Goal: Contribute content: Contribute content

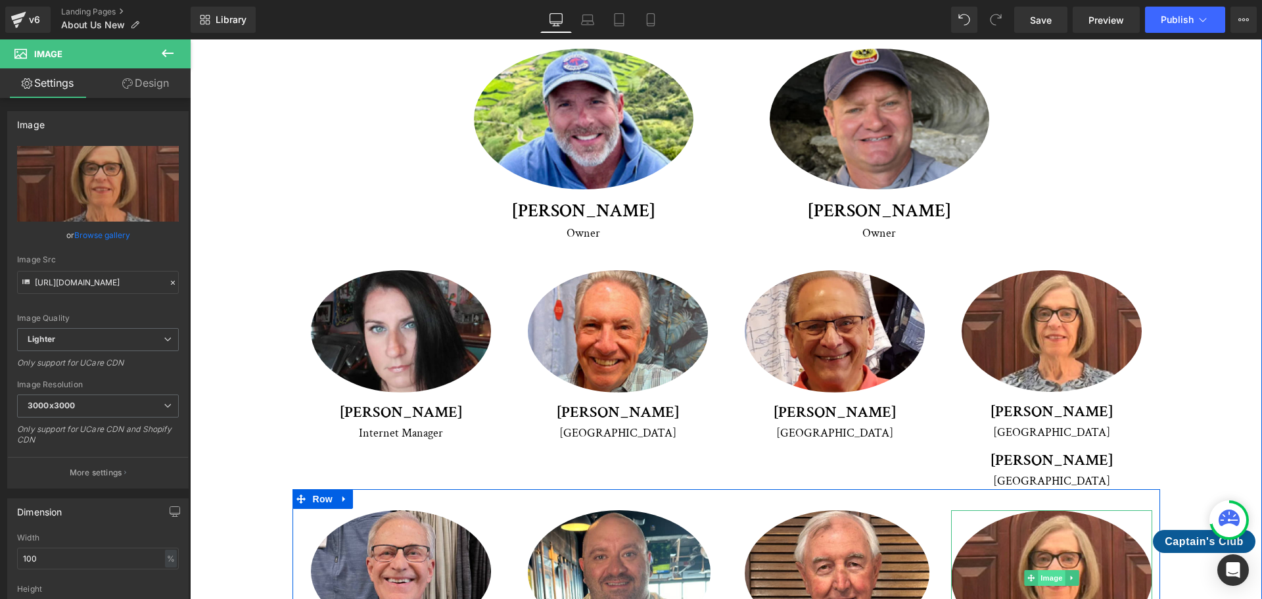
click at [1048, 570] on span "Image" at bounding box center [1052, 578] width 28 height 16
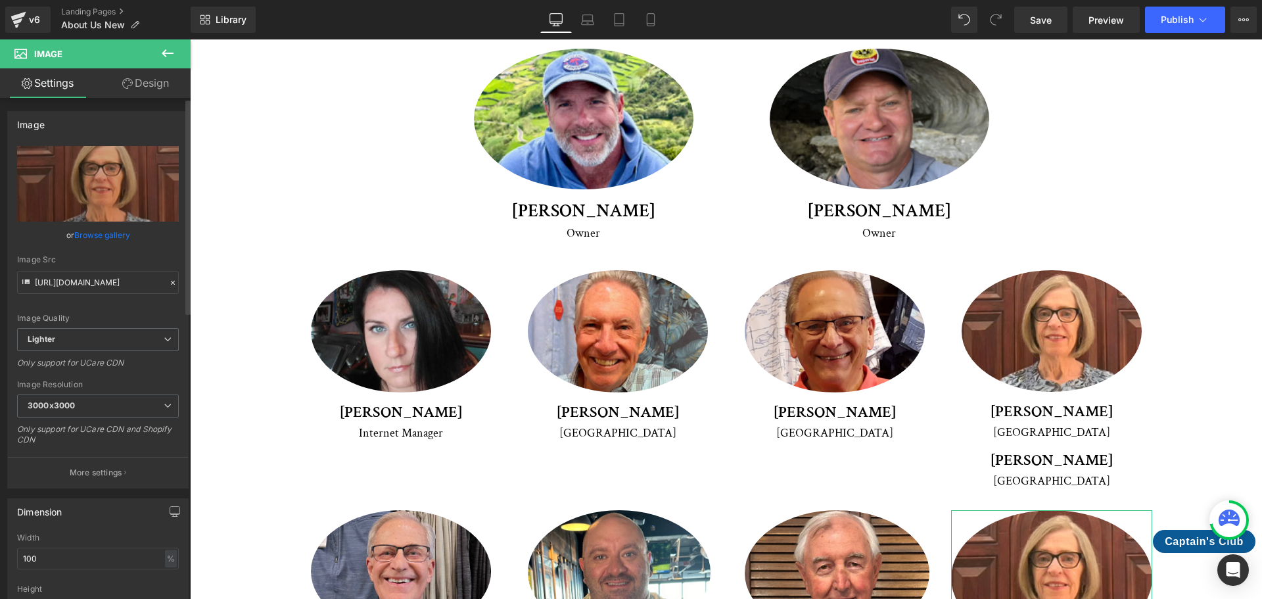
click at [104, 231] on link "Browse gallery" at bounding box center [102, 234] width 56 height 23
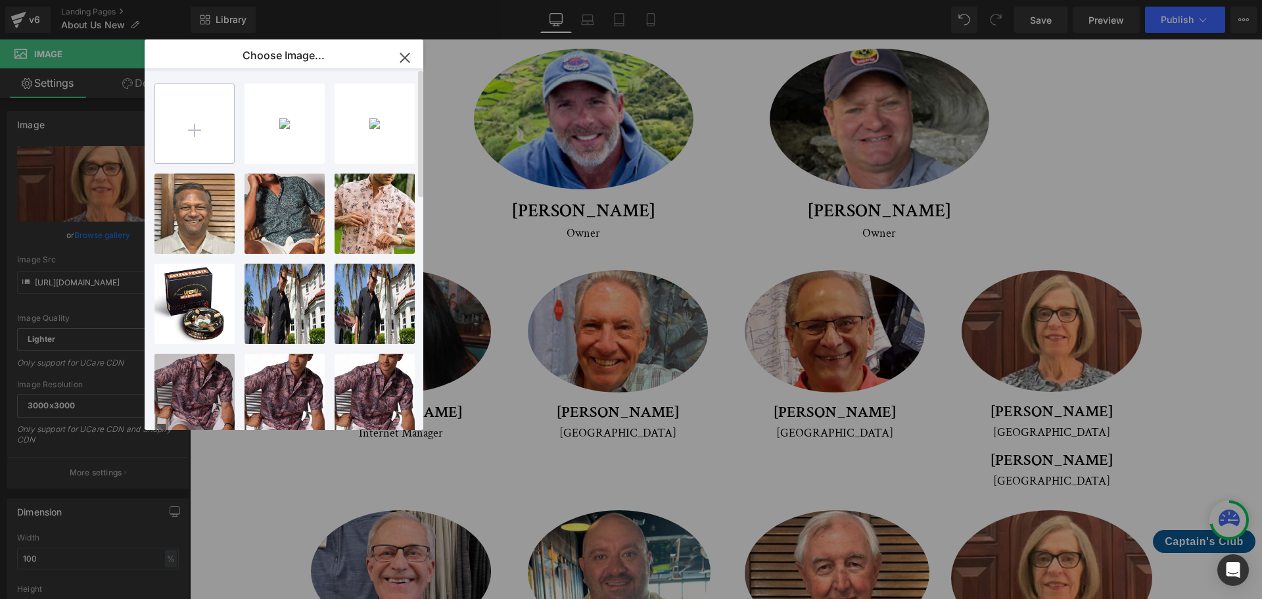
click at [185, 132] on input "file" at bounding box center [194, 123] width 79 height 79
type input "C:\fakepath\Sharma_4.jpg"
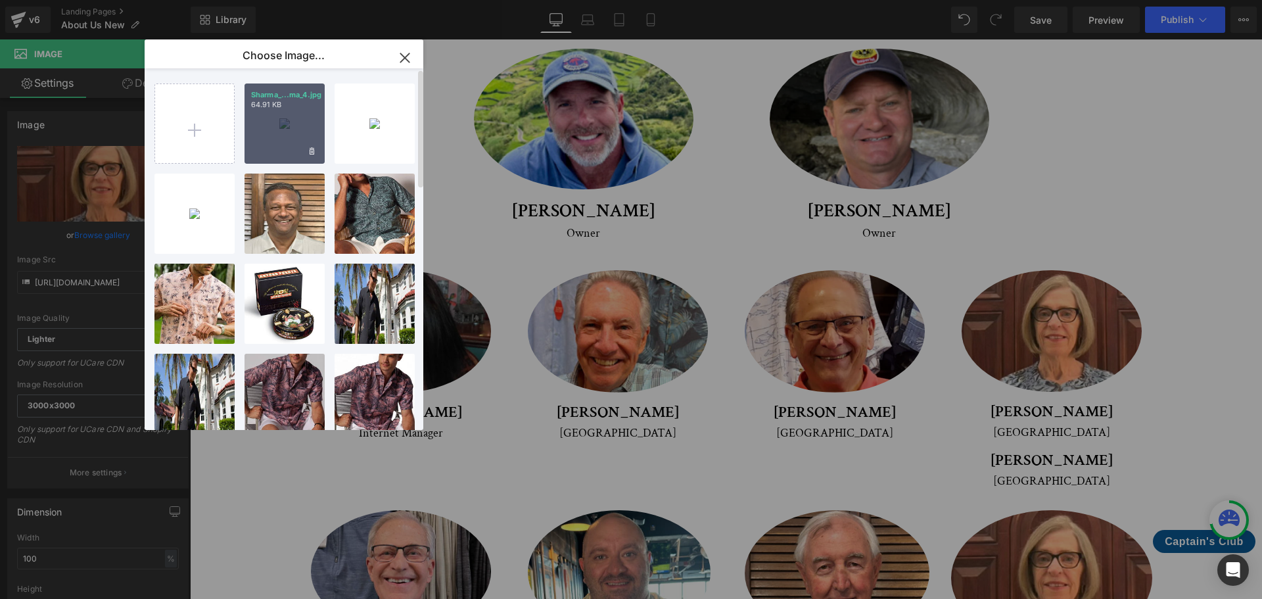
click at [308, 129] on div "Sharma_...ma_4.jpg 64.91 KB" at bounding box center [285, 123] width 80 height 80
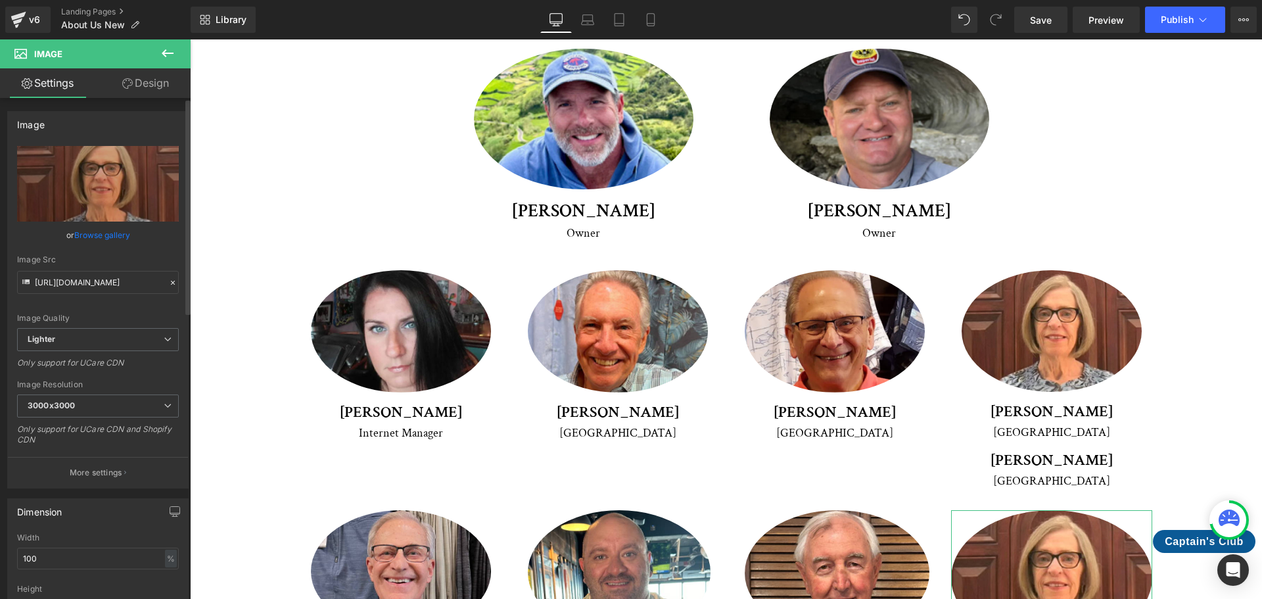
click at [105, 232] on link "Browse gallery" at bounding box center [102, 234] width 56 height 23
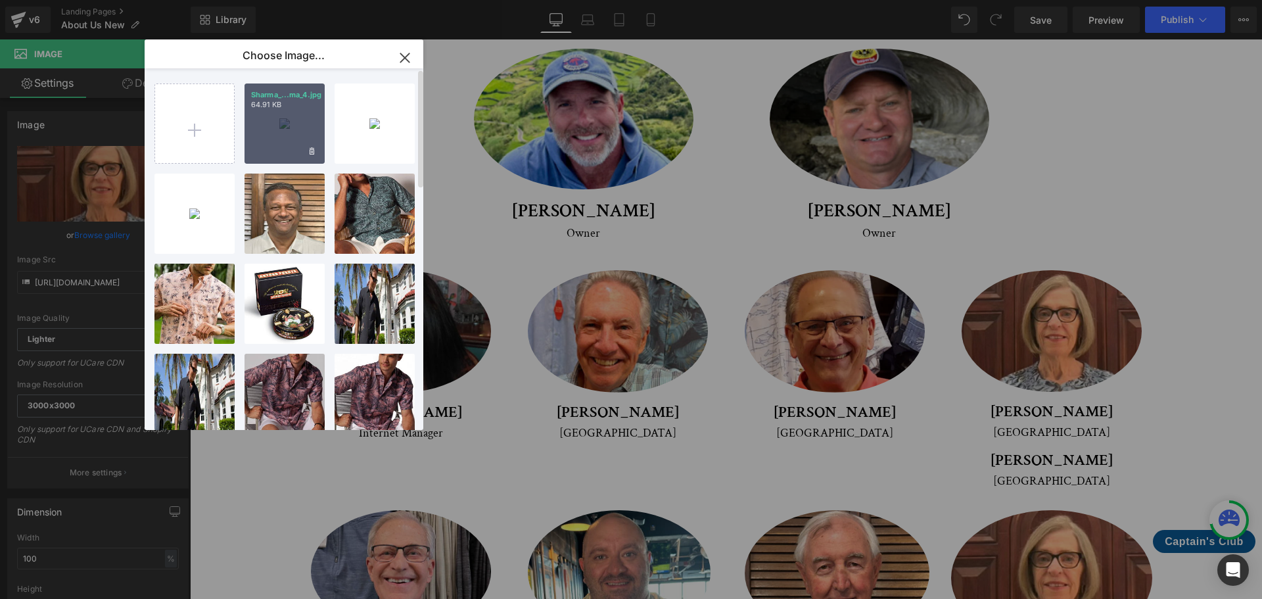
click at [291, 129] on div "Sharma_...ma_4.jpg 64.91 KB" at bounding box center [285, 123] width 80 height 80
type input "[URL][DOMAIN_NAME]"
click at [291, 129] on div "Meet Our Crew Heading We're proud to introduce you to our dedicated team of pro…" at bounding box center [726, 393] width 1006 height 991
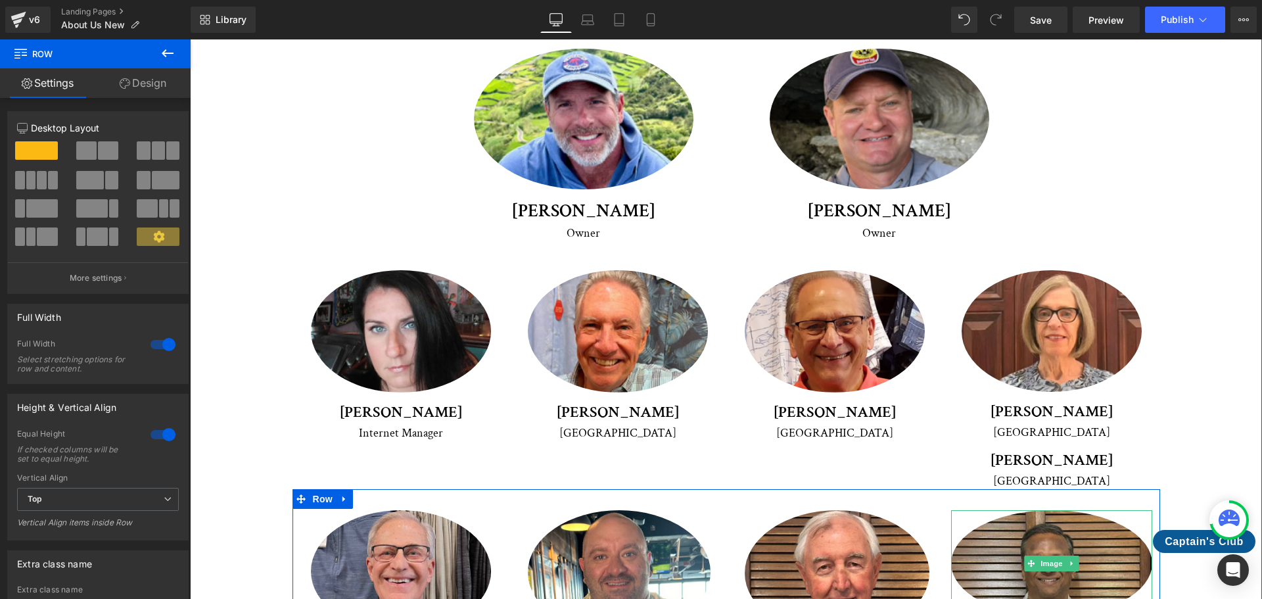
click at [1104, 510] on img at bounding box center [1051, 563] width 201 height 106
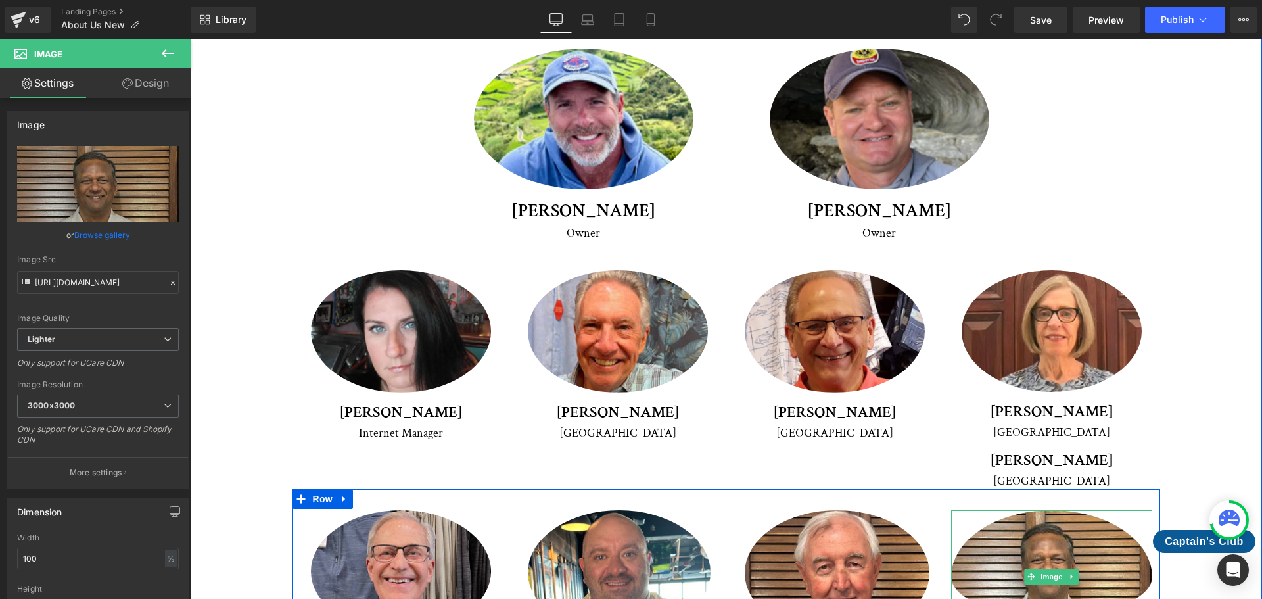
drag, startPoint x: 1054, startPoint y: 546, endPoint x: 1055, endPoint y: 573, distance: 27.0
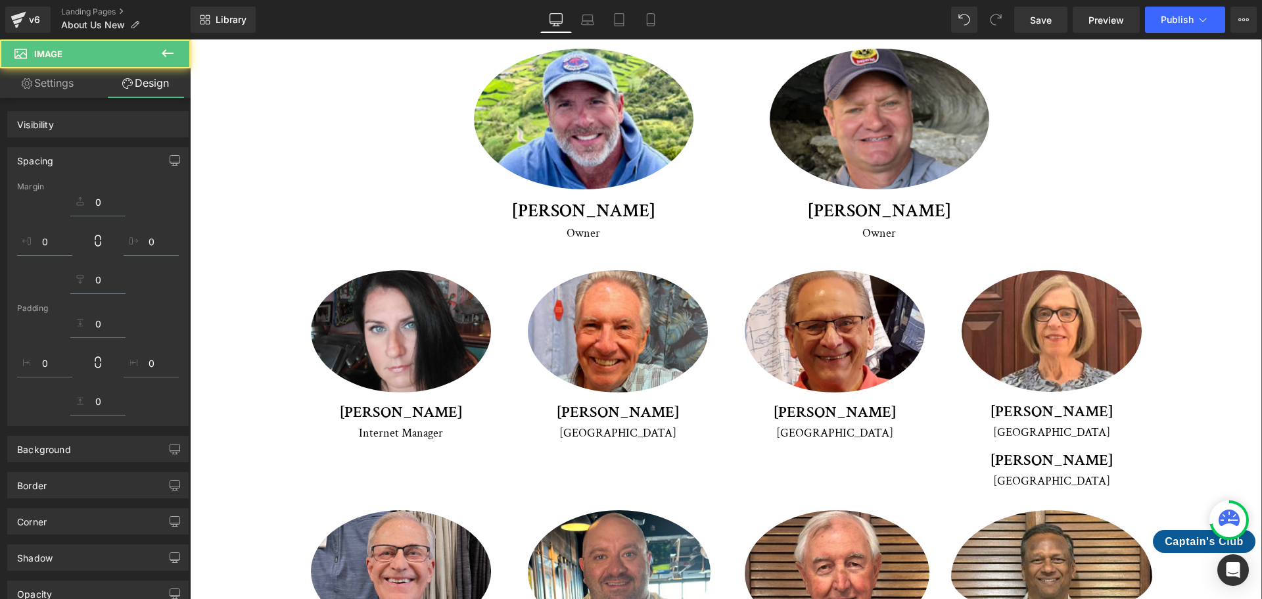
click at [1192, 471] on div "Meet Our Crew Heading We're proud to introduce you to our dedicated team of pro…" at bounding box center [726, 393] width 1006 height 991
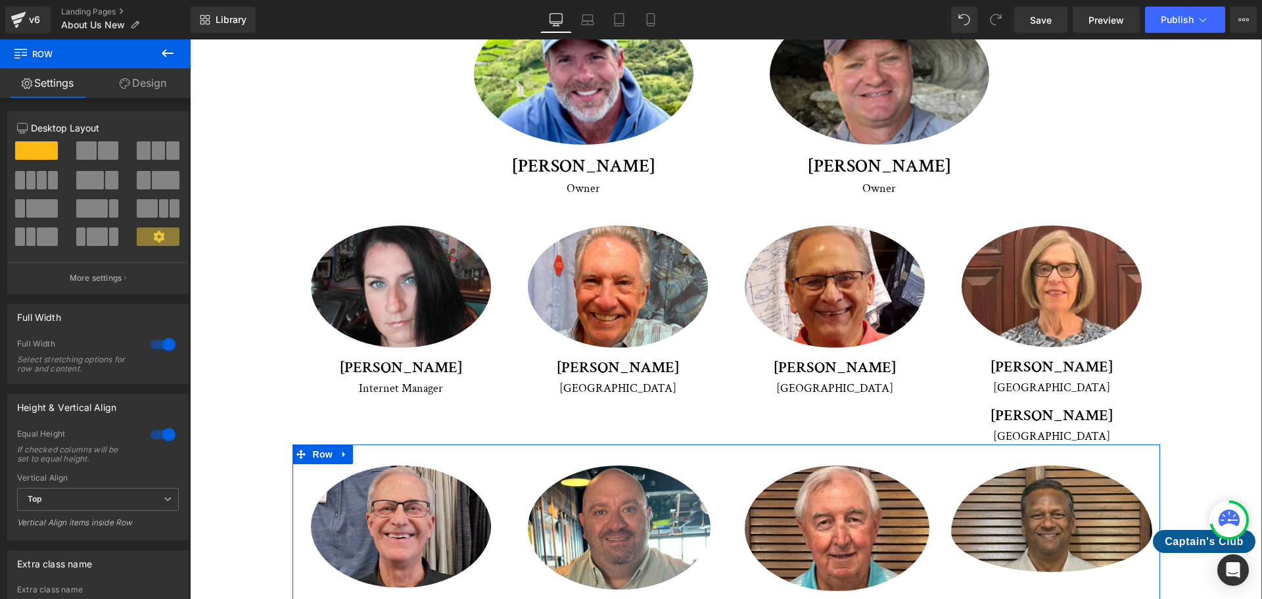
scroll to position [2237, 0]
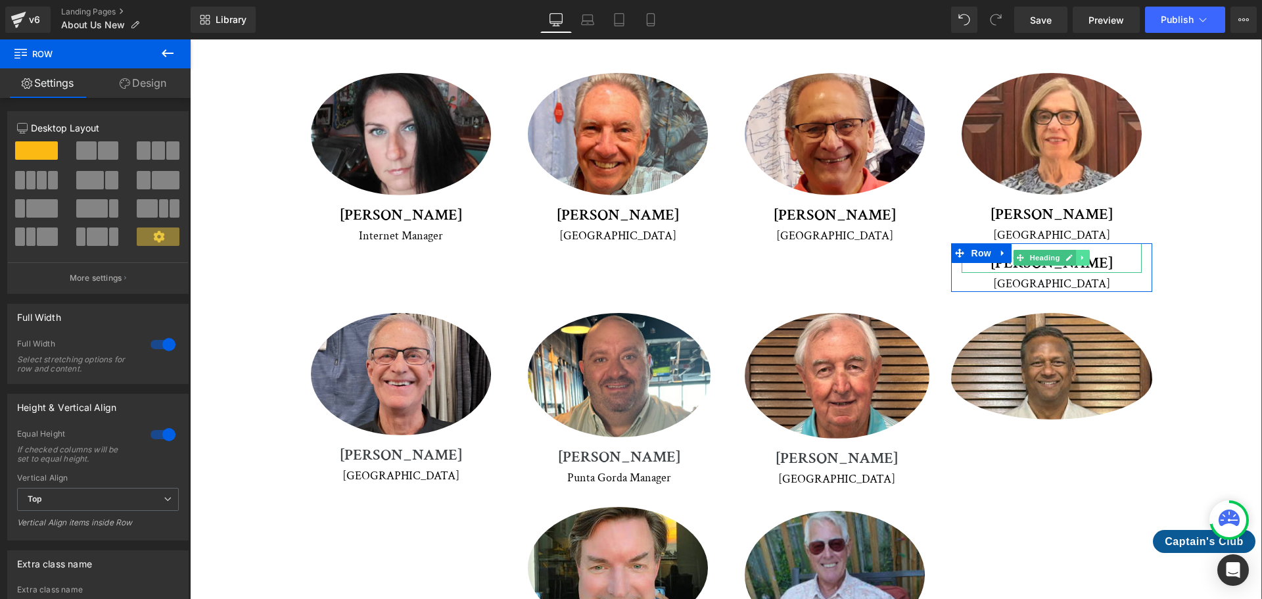
click at [1079, 250] on link at bounding box center [1083, 258] width 14 height 16
click at [1141, 243] on div "[PERSON_NAME] Heading Venice Text Block Row" at bounding box center [1051, 267] width 201 height 49
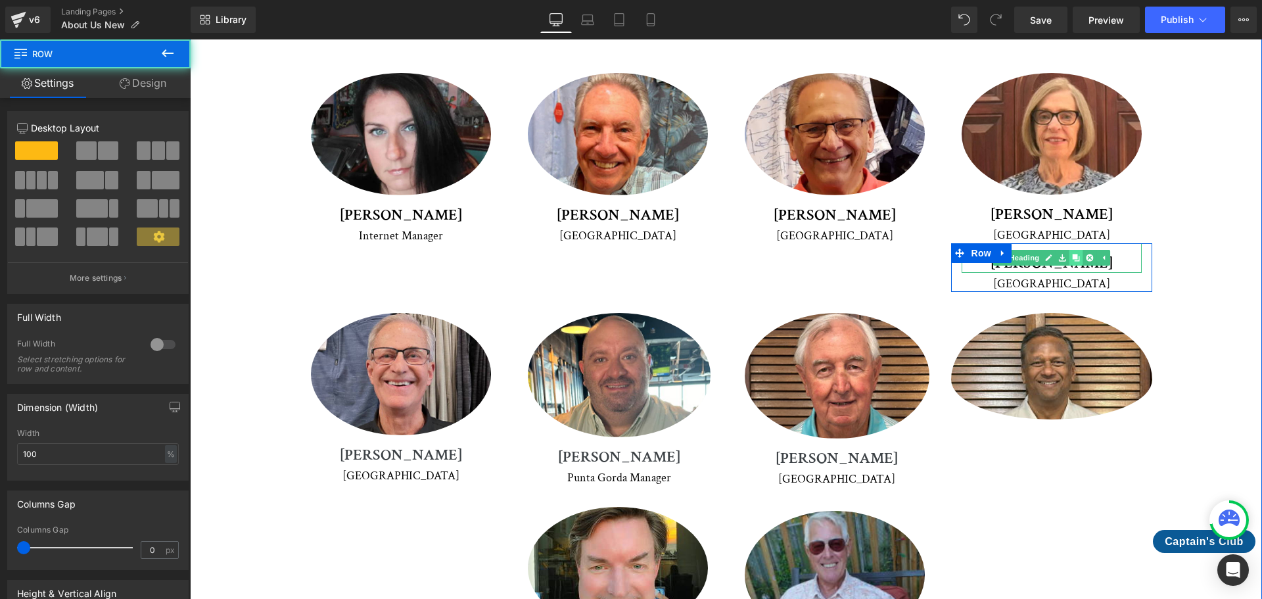
click at [1069, 250] on link at bounding box center [1076, 258] width 14 height 16
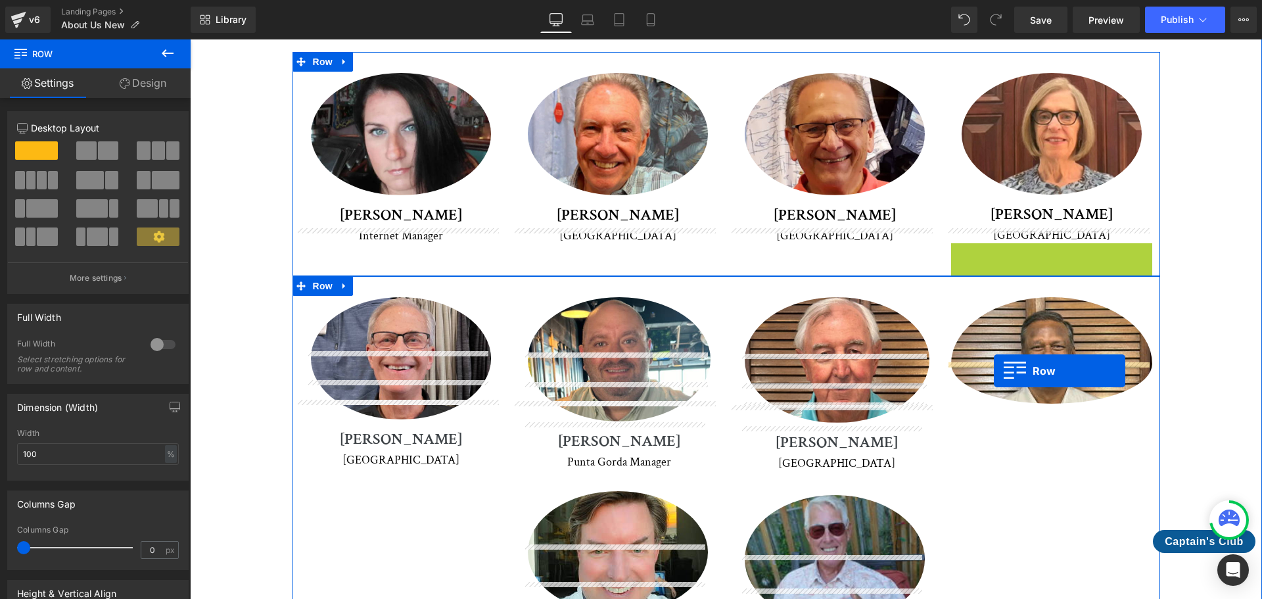
drag, startPoint x: 973, startPoint y: 187, endPoint x: 994, endPoint y: 371, distance: 185.2
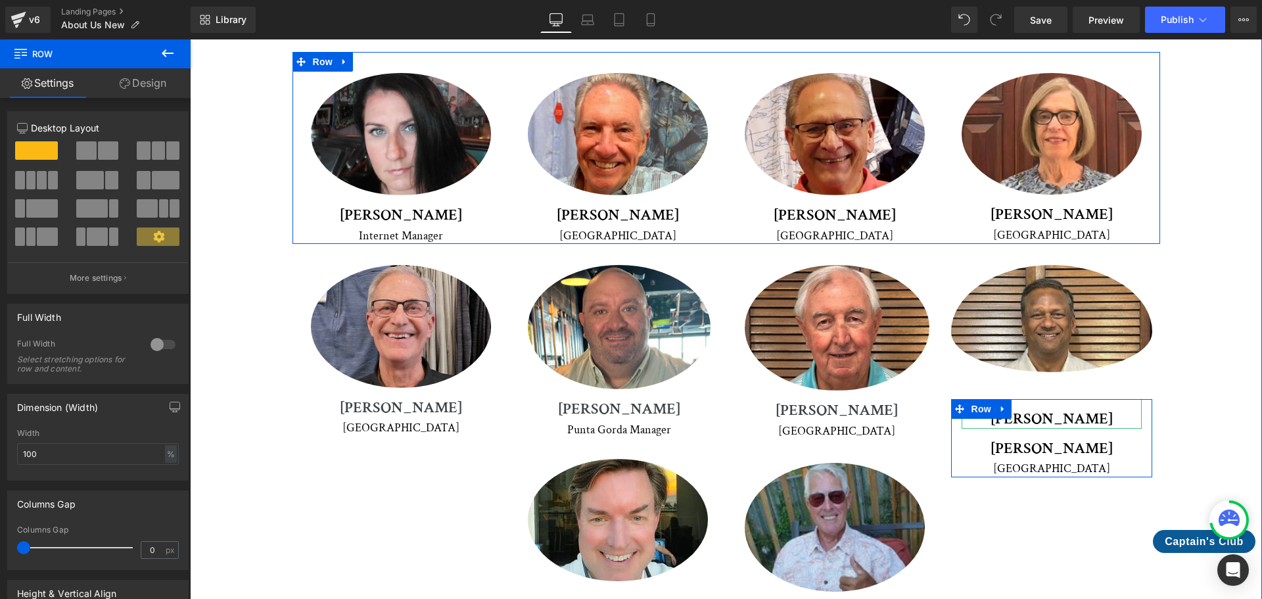
click at [1083, 406] on link at bounding box center [1090, 414] width 14 height 16
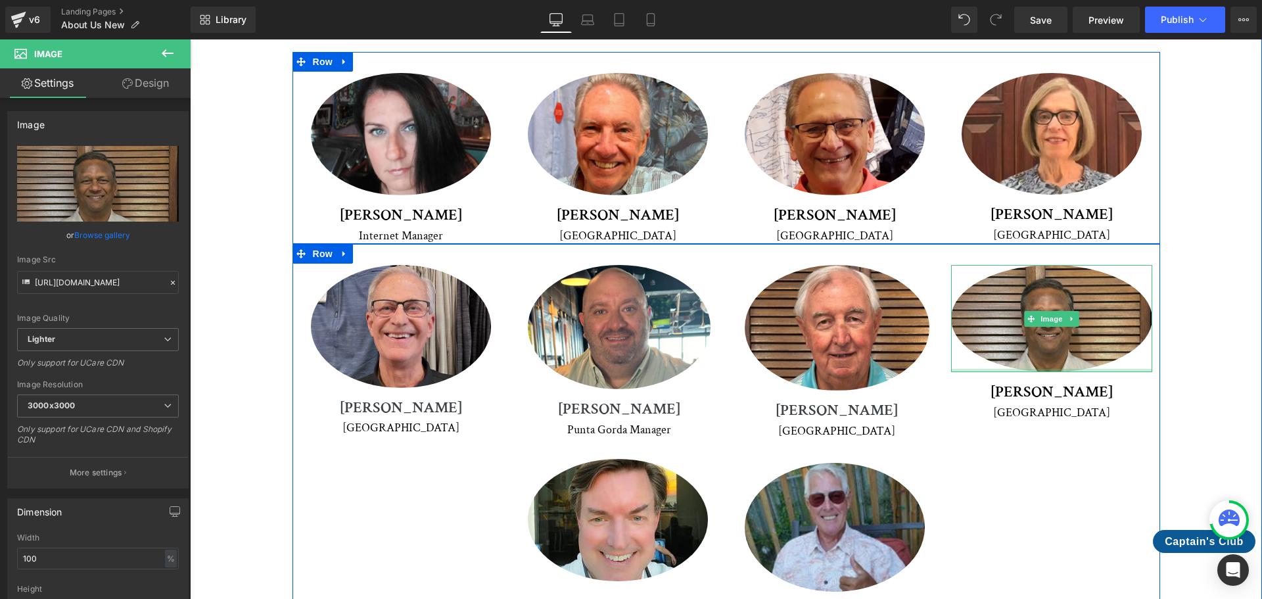
drag, startPoint x: 1050, startPoint y: 326, endPoint x: 1056, endPoint y: 271, distance: 54.8
click at [1056, 271] on div "Image" at bounding box center [1051, 318] width 201 height 106
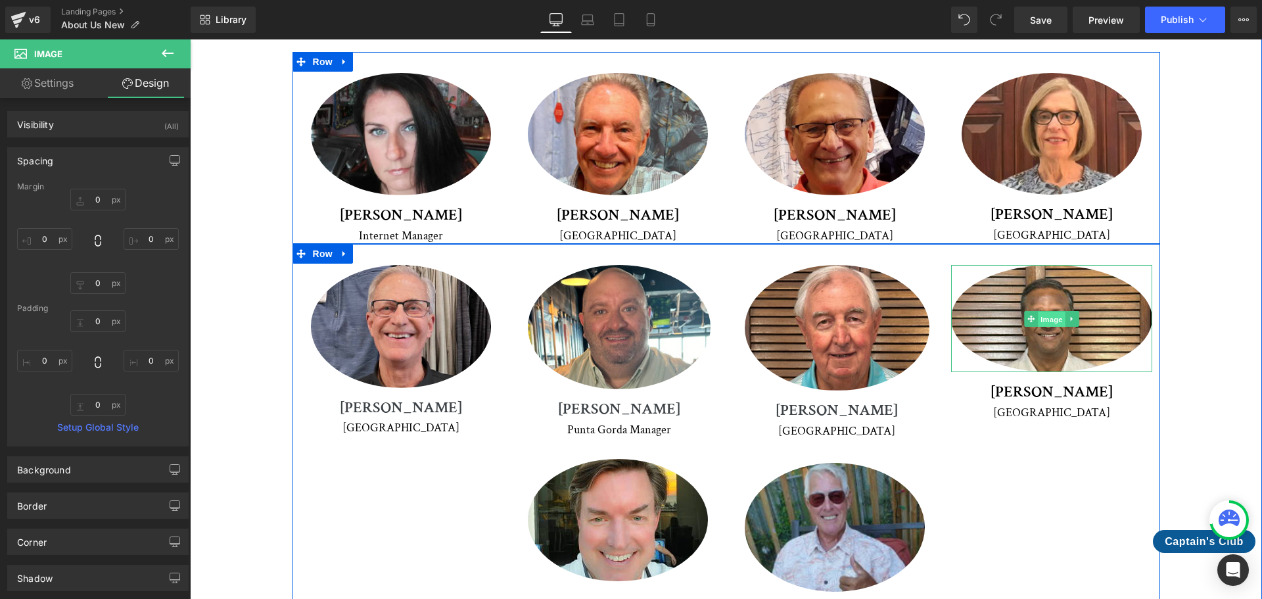
click at [1051, 311] on span "Image" at bounding box center [1052, 319] width 28 height 16
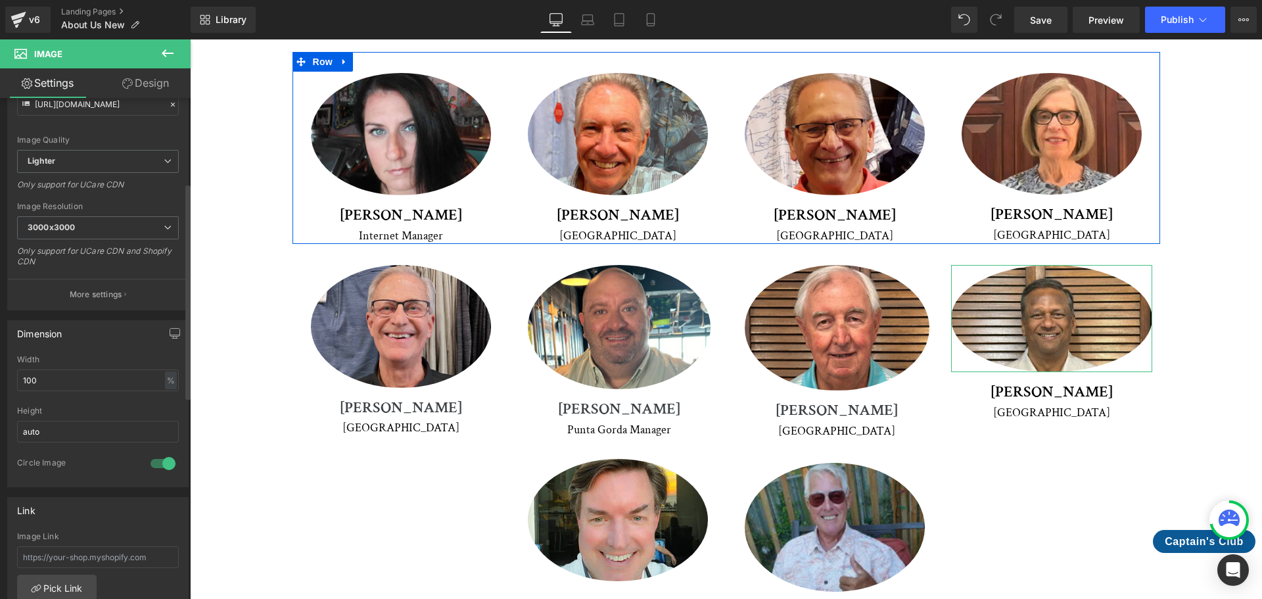
scroll to position [197, 0]
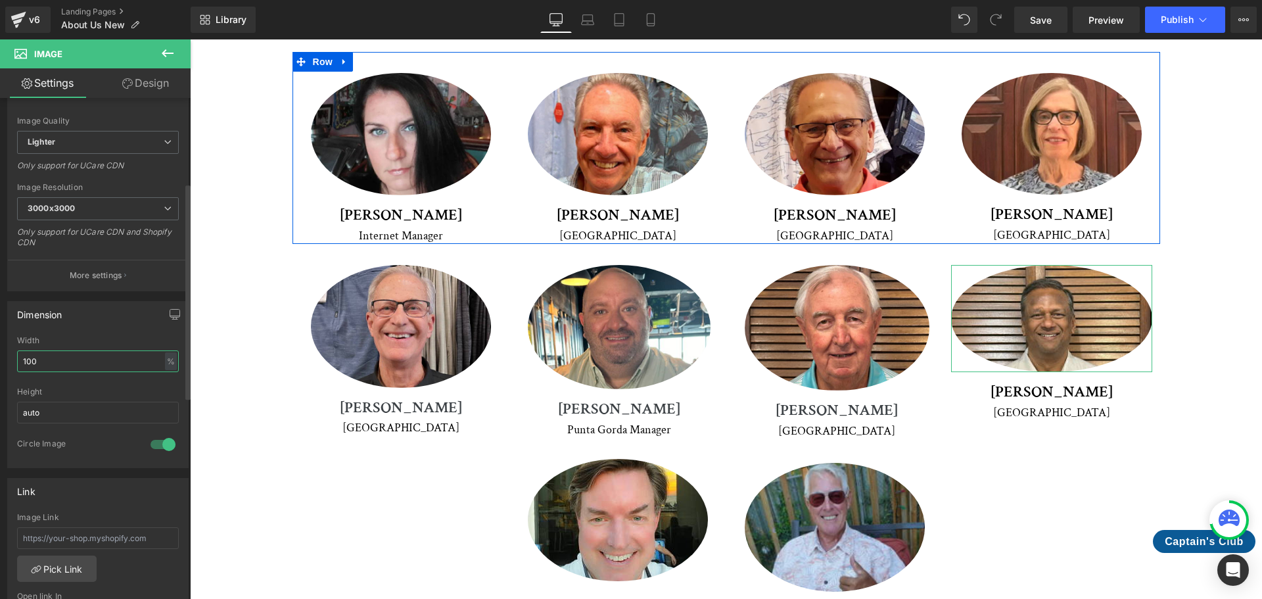
drag, startPoint x: 54, startPoint y: 358, endPoint x: 8, endPoint y: 356, distance: 46.1
click at [8, 356] on div "100% Width 100 % % px auto Height auto 1 Circle Image" at bounding box center [98, 401] width 180 height 131
type input "125"
click at [112, 406] on input "auto" at bounding box center [98, 413] width 162 height 22
drag, startPoint x: 68, startPoint y: 413, endPoint x: 17, endPoint y: 419, distance: 51.5
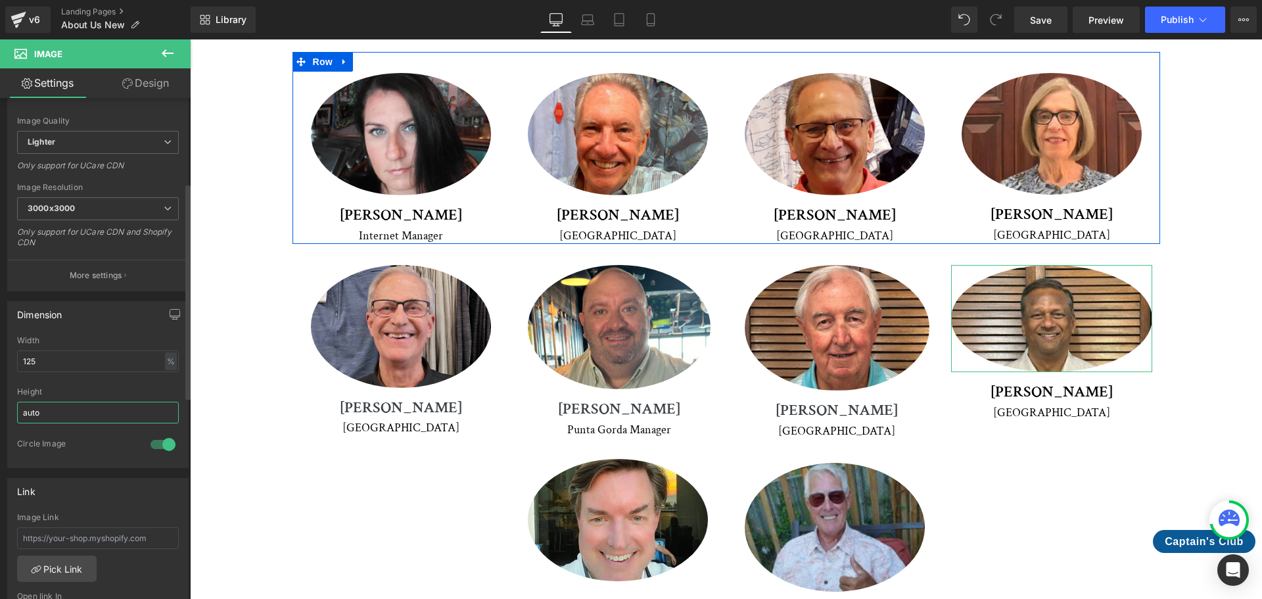
click at [17, 419] on input "auto" at bounding box center [98, 413] width 162 height 22
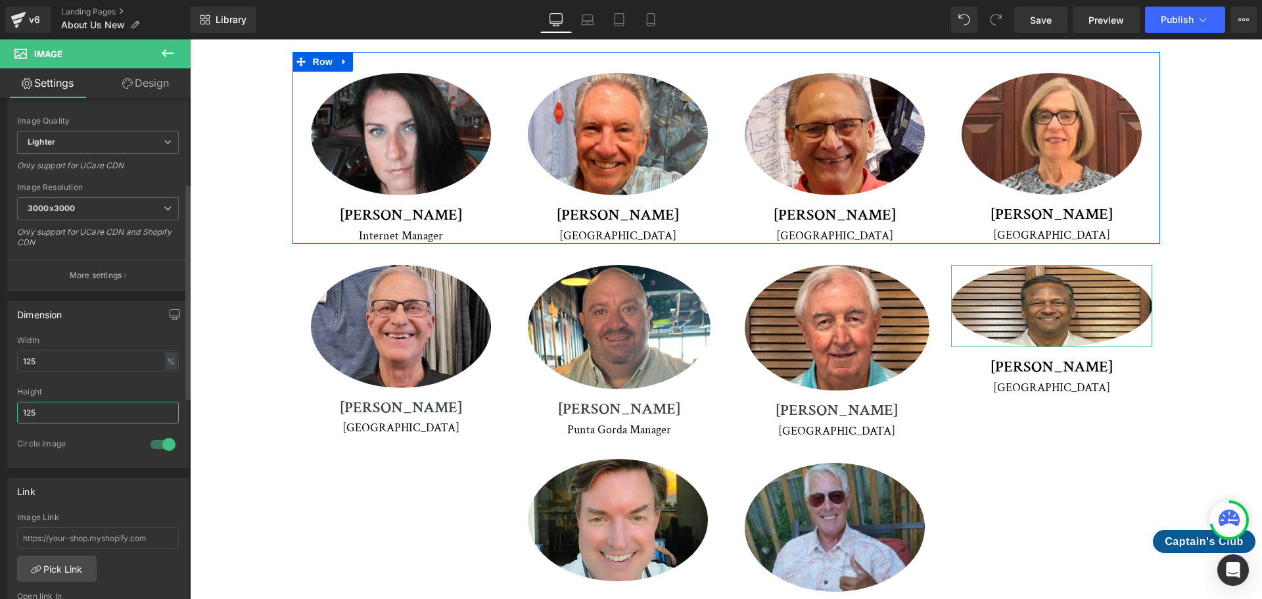
drag, startPoint x: 35, startPoint y: 412, endPoint x: 11, endPoint y: 412, distance: 25.0
click at [11, 412] on div "125% Width 125 % % px 125px Height 125 1 Circle Image" at bounding box center [98, 401] width 180 height 131
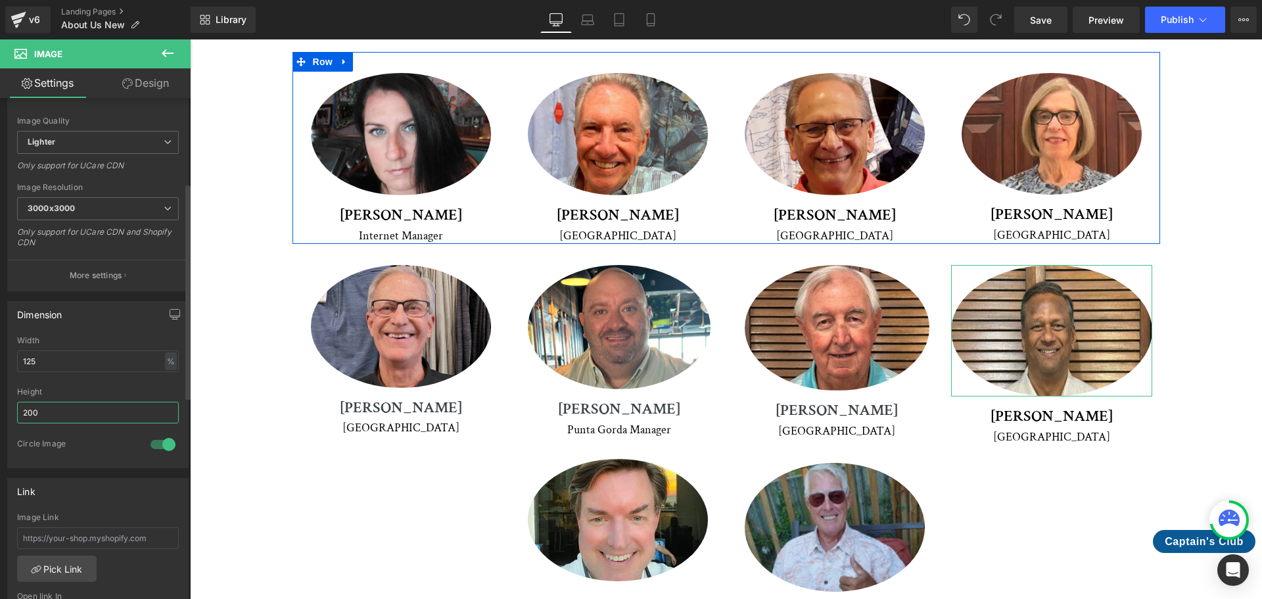
drag, startPoint x: 53, startPoint y: 411, endPoint x: 14, endPoint y: 418, distance: 39.3
click at [14, 418] on div "125% Width 125 % % px 200px Height 200 1 Circle Image" at bounding box center [98, 401] width 180 height 131
drag, startPoint x: 55, startPoint y: 411, endPoint x: 20, endPoint y: 411, distance: 35.5
click at [20, 411] on input "190" at bounding box center [98, 413] width 162 height 22
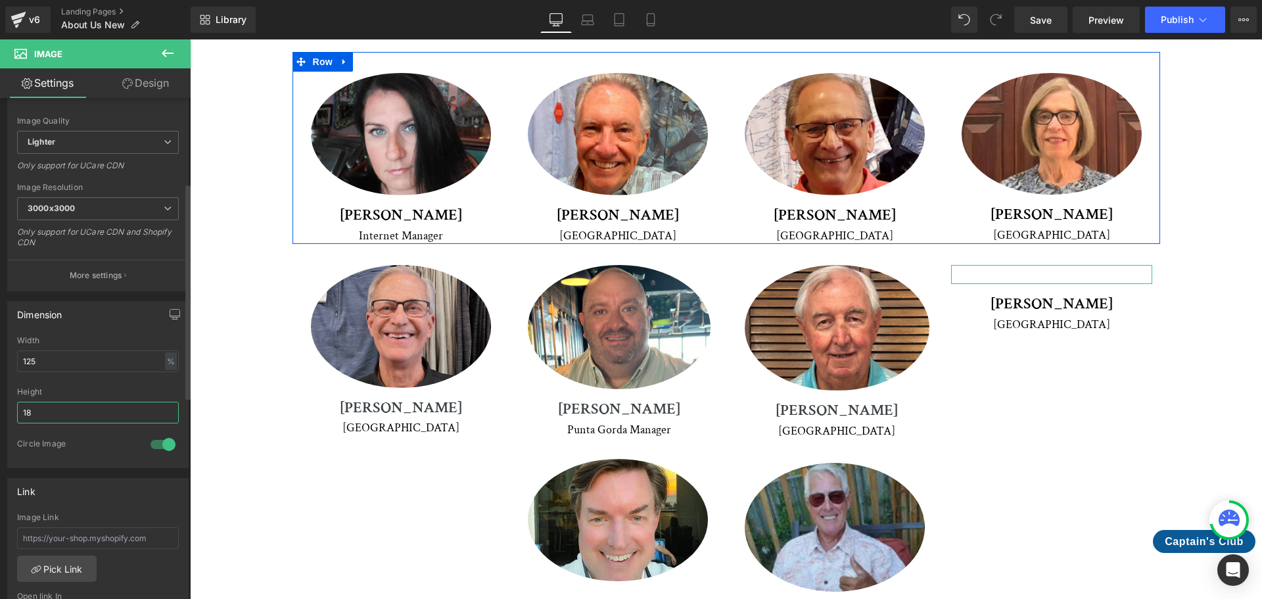
type input "180"
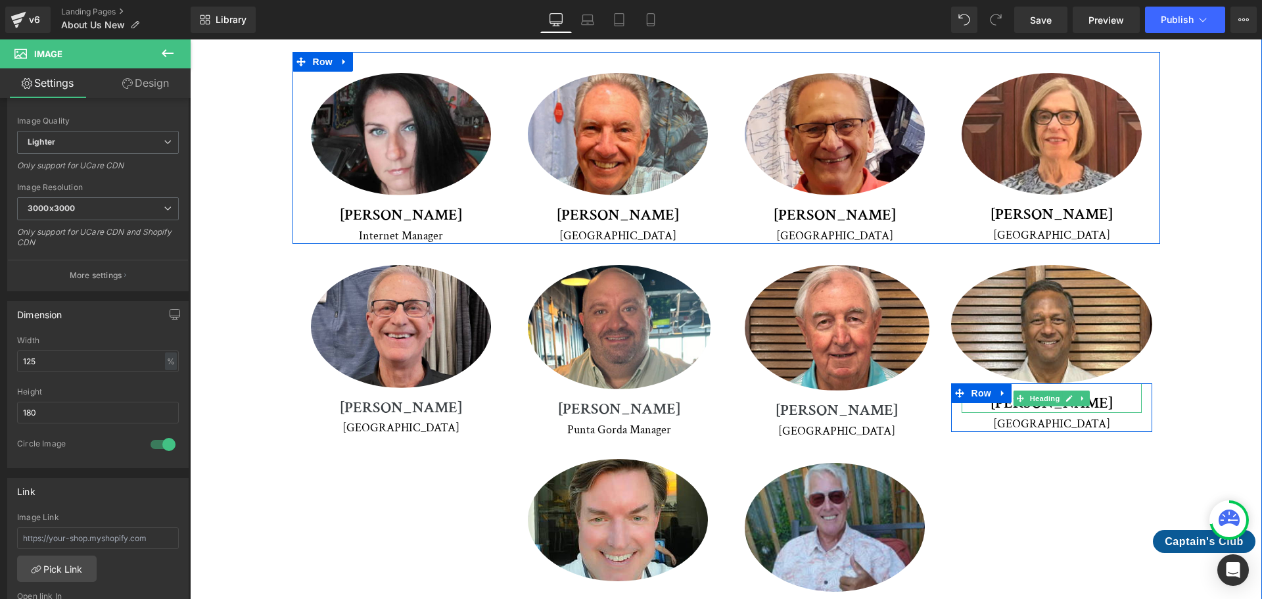
click at [1113, 394] on h1 "[PERSON_NAME]" at bounding box center [1052, 403] width 180 height 19
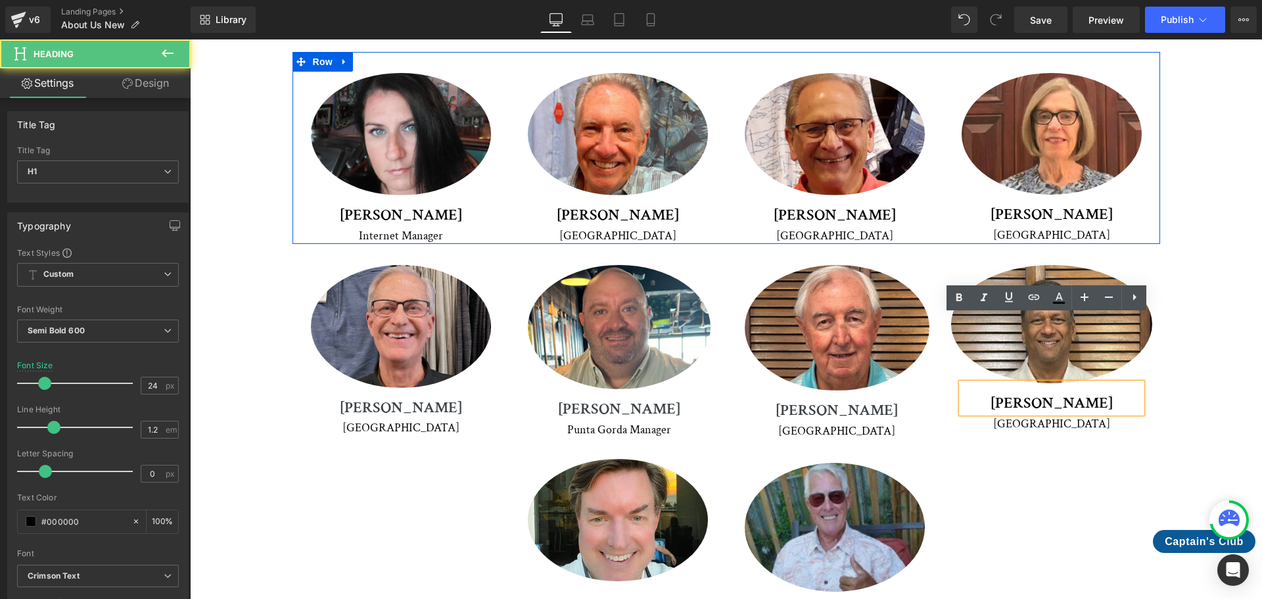
click at [996, 394] on h1 "[PERSON_NAME]" at bounding box center [1052, 403] width 180 height 19
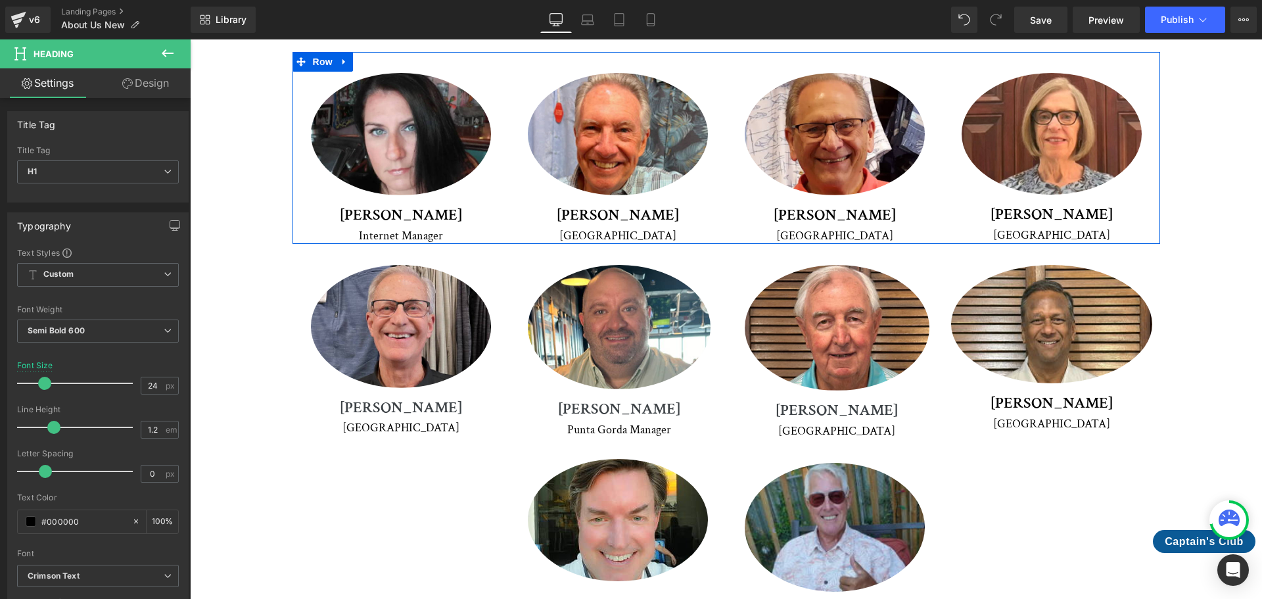
click at [137, 87] on link "Design" at bounding box center [145, 83] width 95 height 30
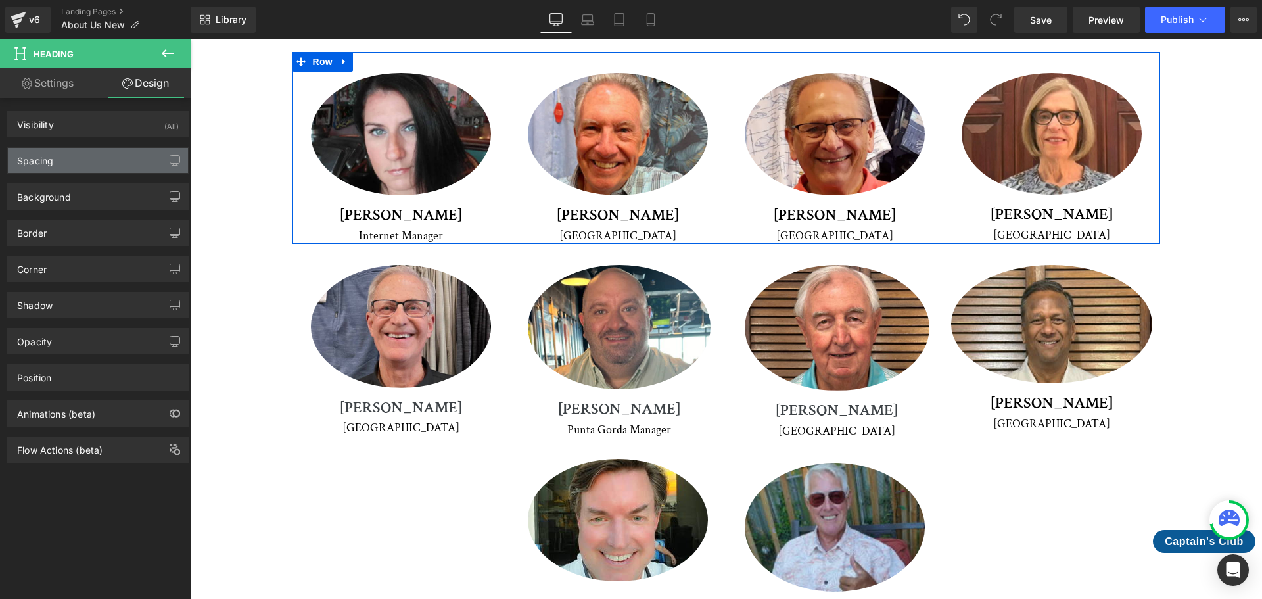
type input "0"
type input "16"
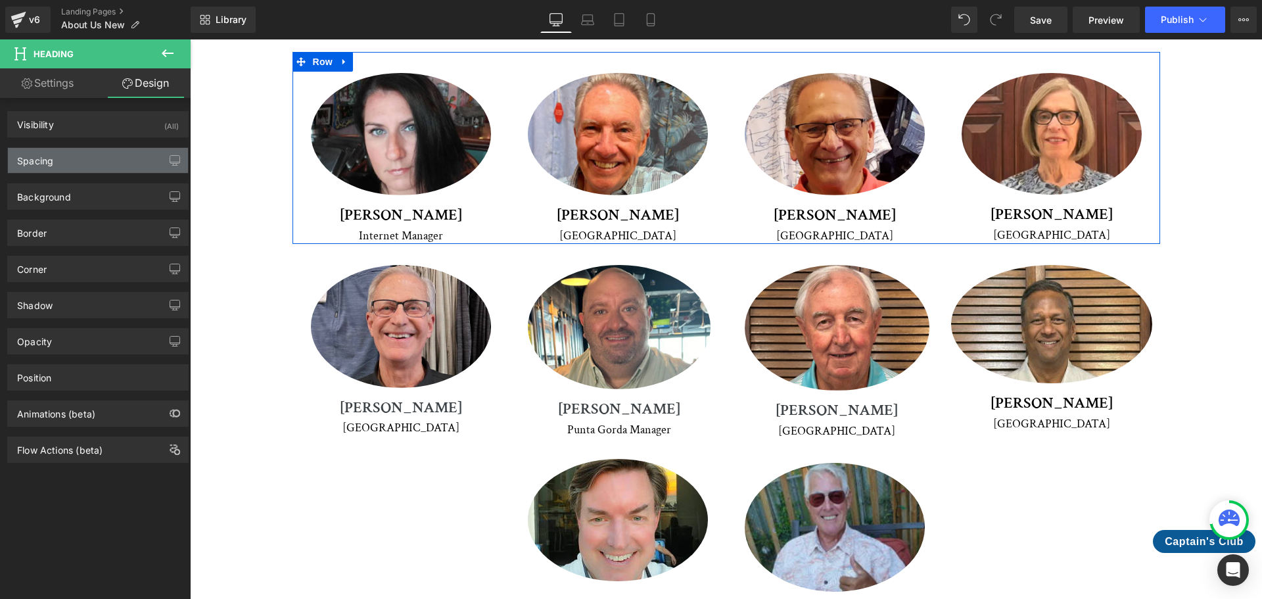
type input "0"
click at [95, 154] on div "Spacing" at bounding box center [98, 160] width 180 height 25
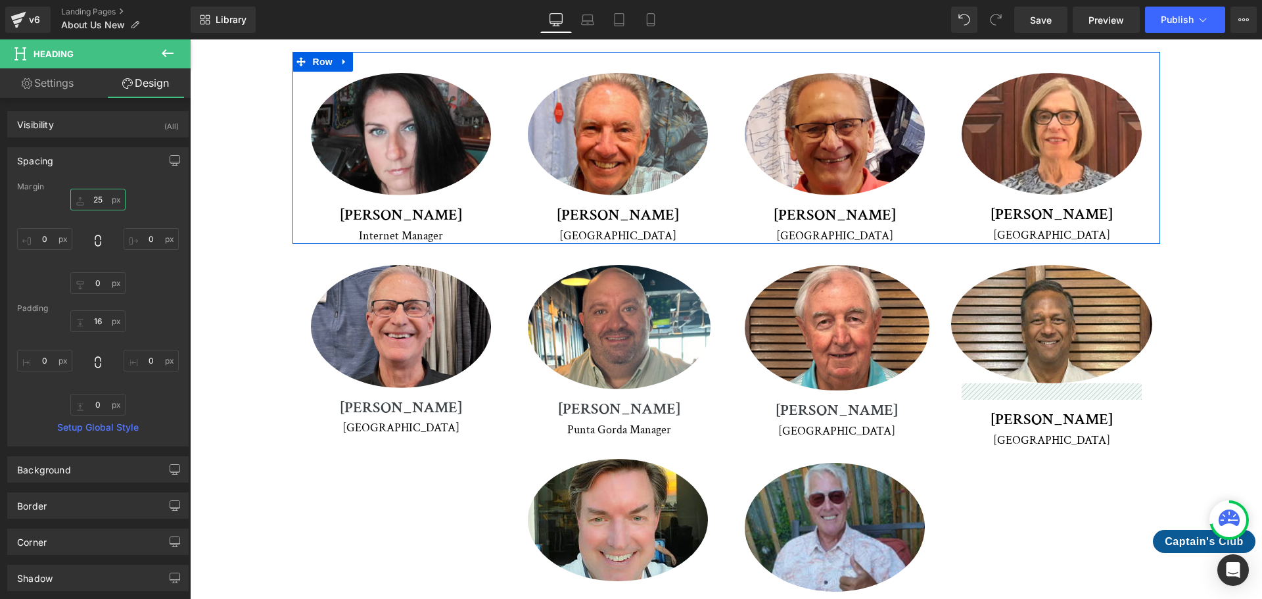
drag, startPoint x: 103, startPoint y: 197, endPoint x: 92, endPoint y: 197, distance: 11.2
click at [92, 197] on input "25" at bounding box center [97, 200] width 55 height 22
drag, startPoint x: 105, startPoint y: 201, endPoint x: 96, endPoint y: 201, distance: 9.2
click at [96, 201] on input "15" at bounding box center [97, 200] width 55 height 22
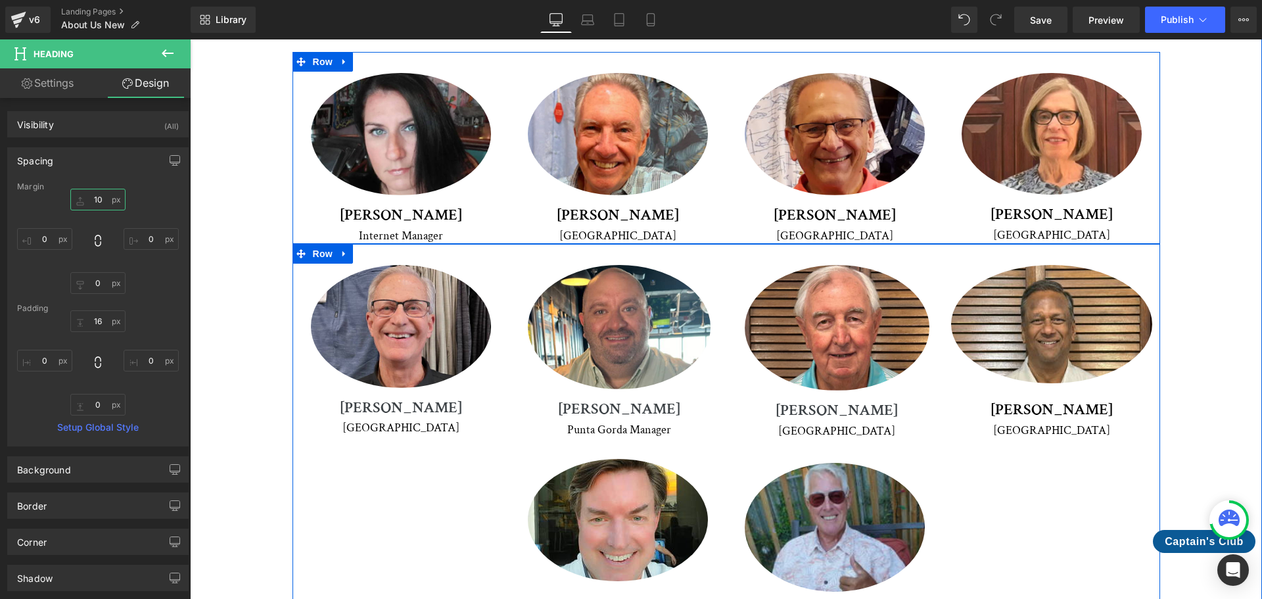
type input "10"
click at [1063, 397] on link at bounding box center [1069, 405] width 14 height 16
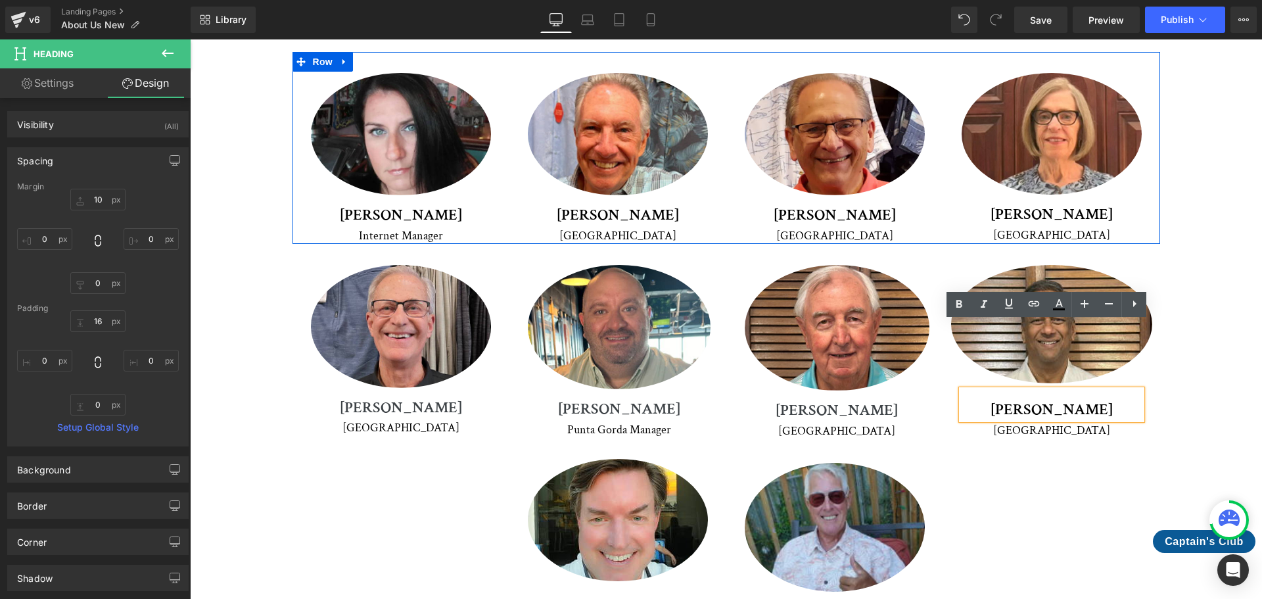
click at [1062, 400] on h1 "[PERSON_NAME]" at bounding box center [1052, 409] width 180 height 19
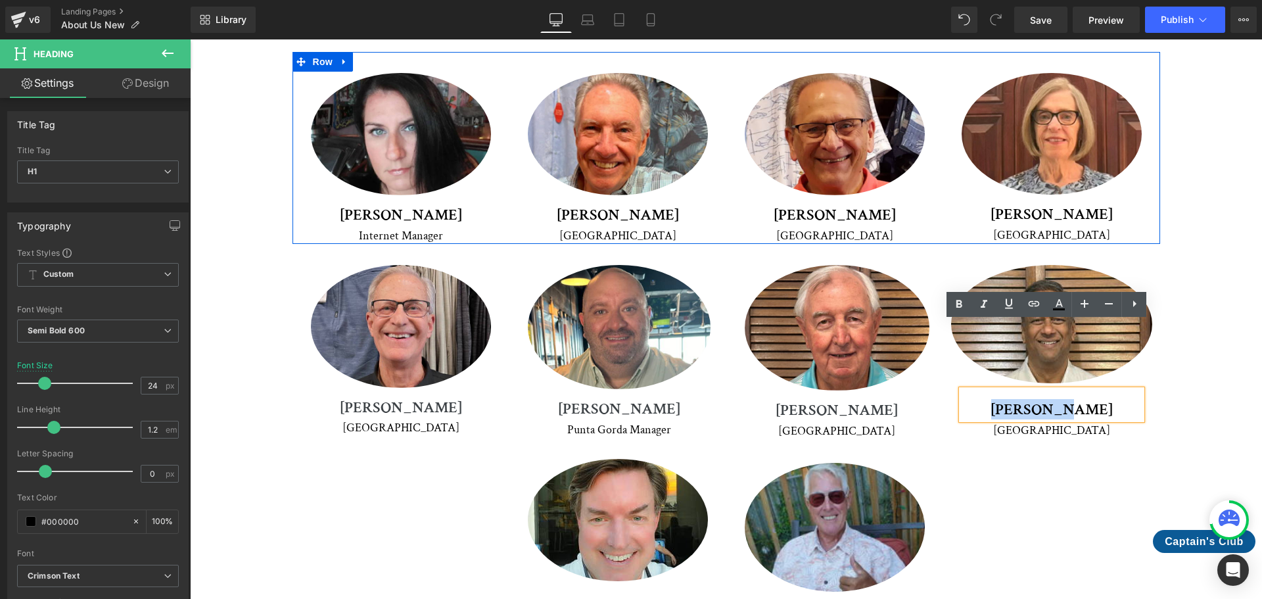
drag, startPoint x: 1079, startPoint y: 340, endPoint x: 1008, endPoint y: 335, distance: 71.2
click at [1008, 400] on h1 "[PERSON_NAME]" at bounding box center [1052, 409] width 180 height 19
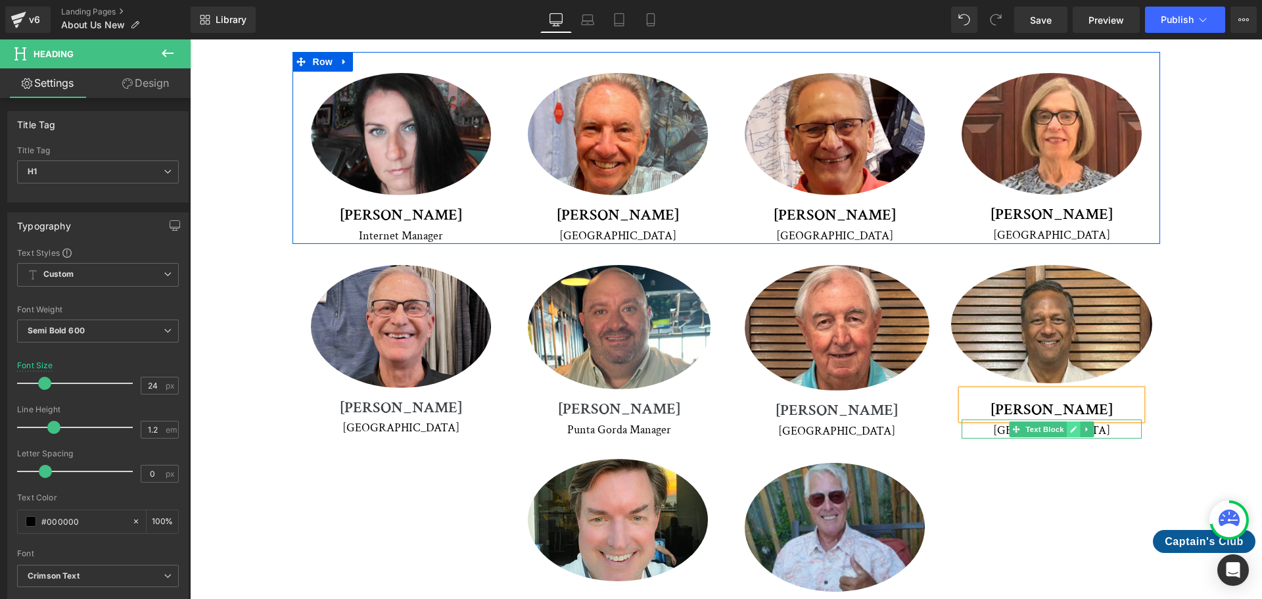
click at [1066, 421] on link at bounding box center [1073, 429] width 14 height 16
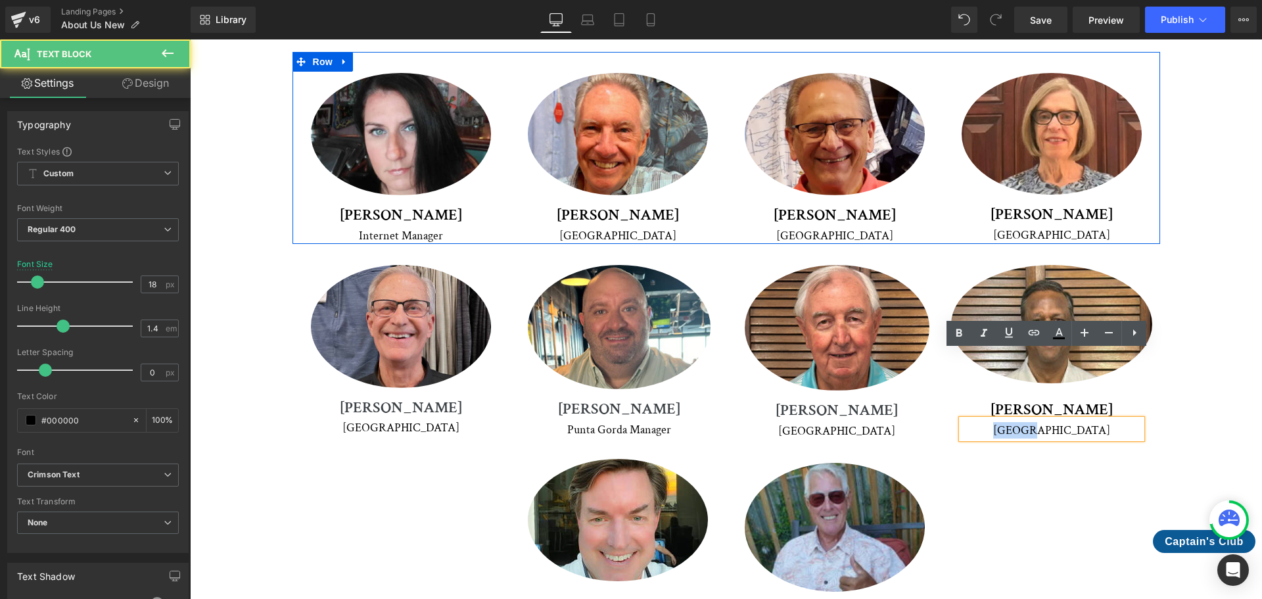
drag, startPoint x: 1061, startPoint y: 363, endPoint x: 1033, endPoint y: 361, distance: 27.7
click at [1033, 422] on p "[GEOGRAPHIC_DATA]" at bounding box center [1052, 430] width 180 height 16
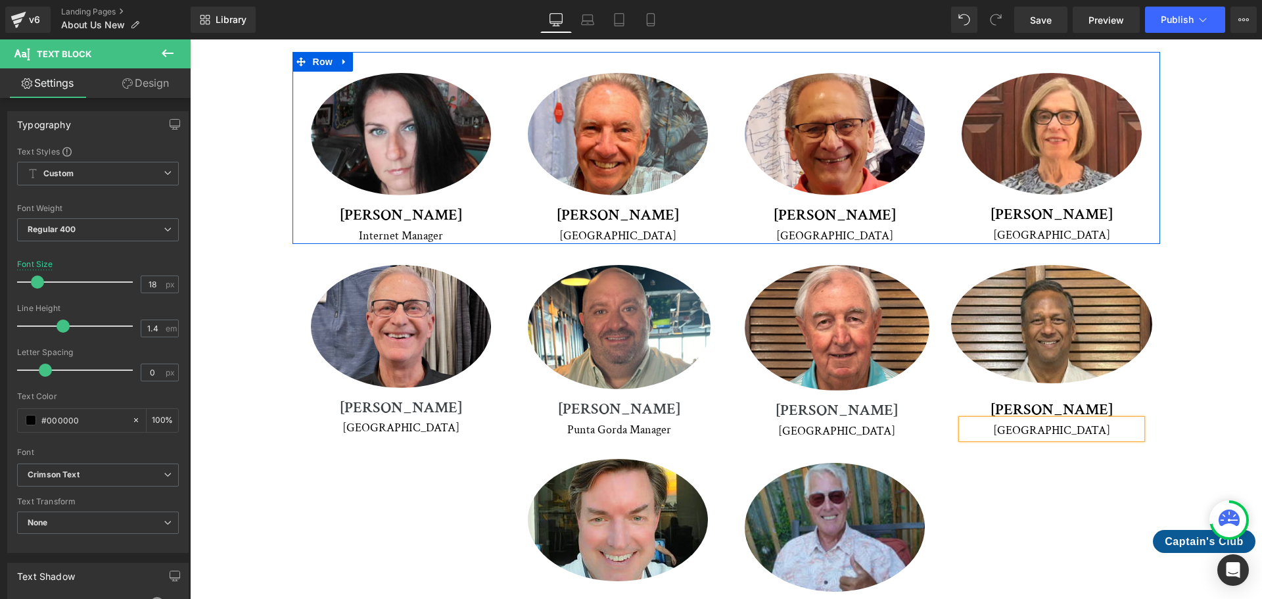
click at [1069, 399] on div "Image [PERSON_NAME] Heading Venice Text Block Row Image [PERSON_NAME] Heading […" at bounding box center [726, 444] width 868 height 400
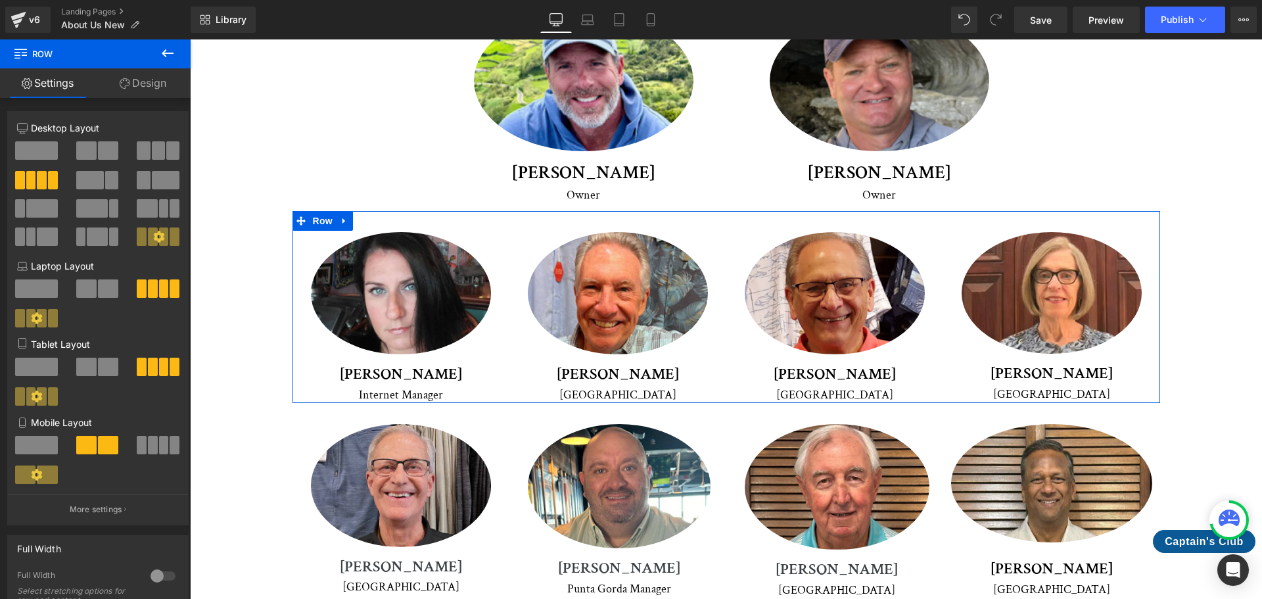
scroll to position [2040, 0]
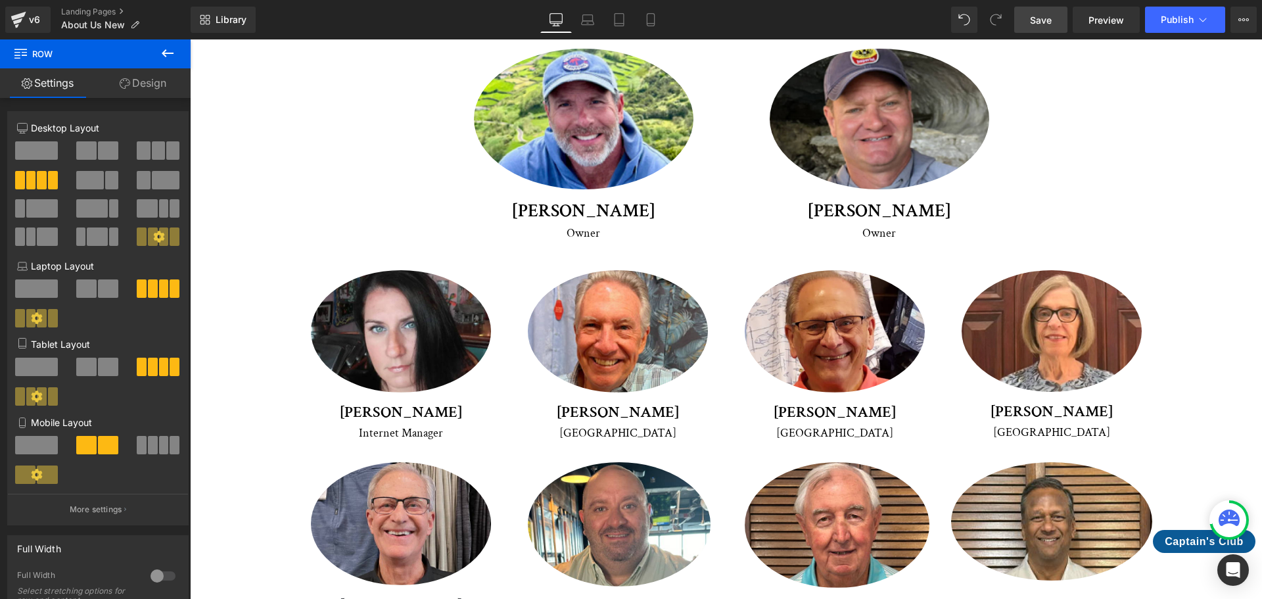
click at [1050, 17] on span "Save" at bounding box center [1041, 20] width 22 height 14
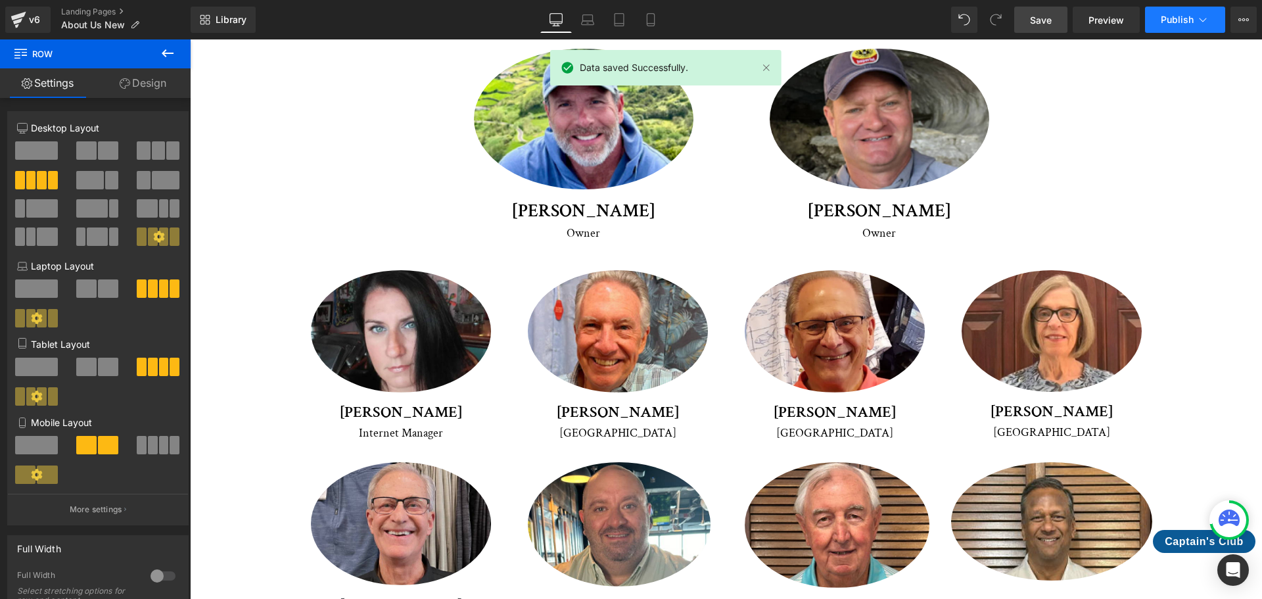
click at [1168, 13] on button "Publish" at bounding box center [1185, 20] width 80 height 26
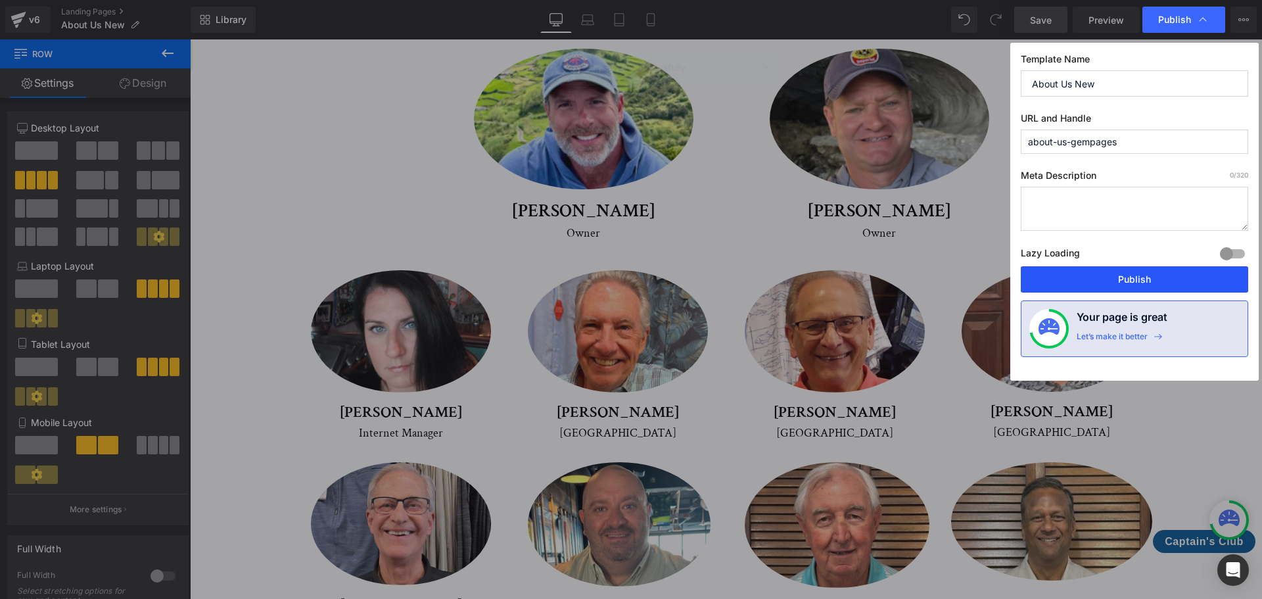
click at [1169, 277] on button "Publish" at bounding box center [1134, 279] width 227 height 26
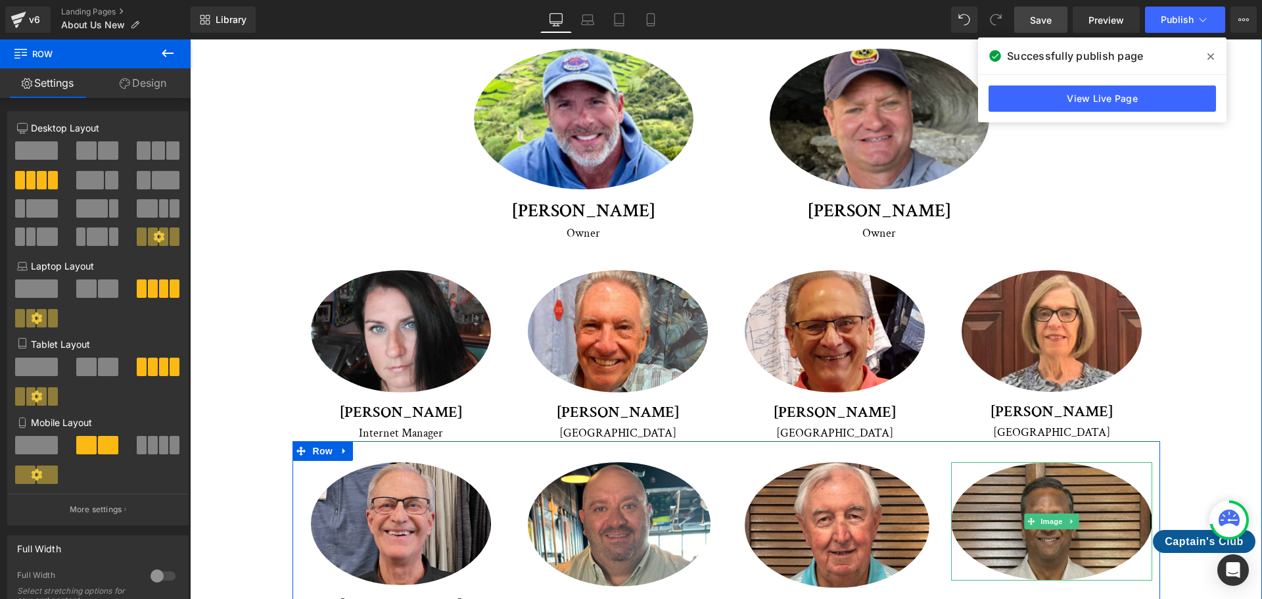
click at [1127, 462] on img at bounding box center [1051, 521] width 201 height 118
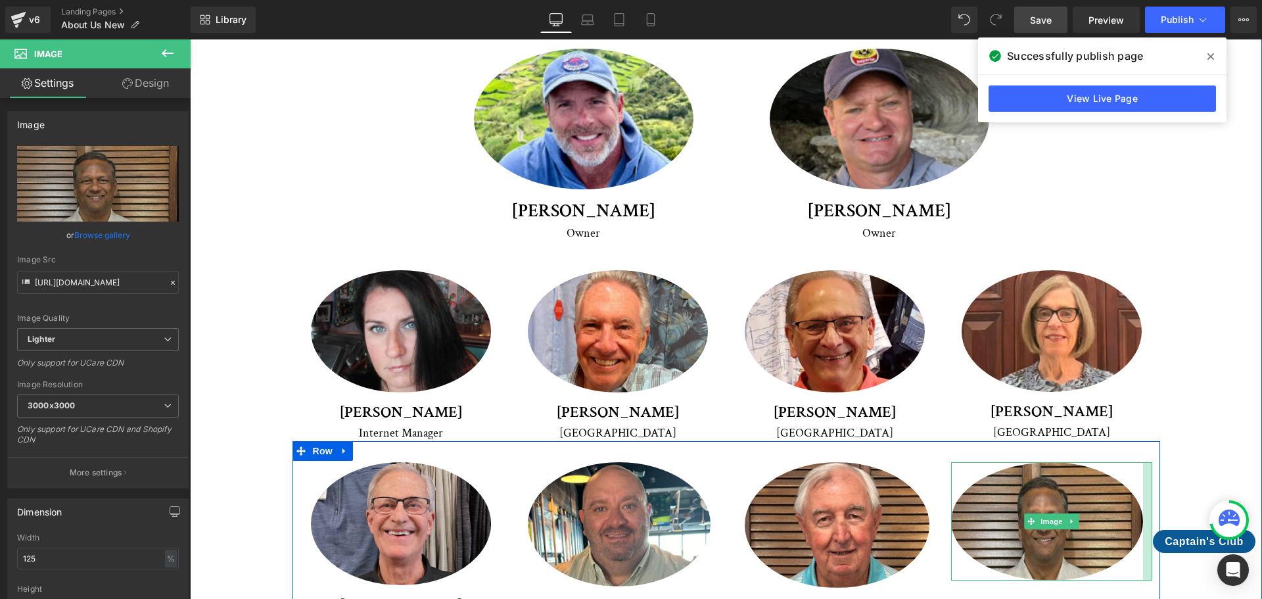
drag, startPoint x: 1145, startPoint y: 465, endPoint x: 1136, endPoint y: 465, distance: 9.2
click at [1136, 465] on div "Image" at bounding box center [1051, 521] width 201 height 118
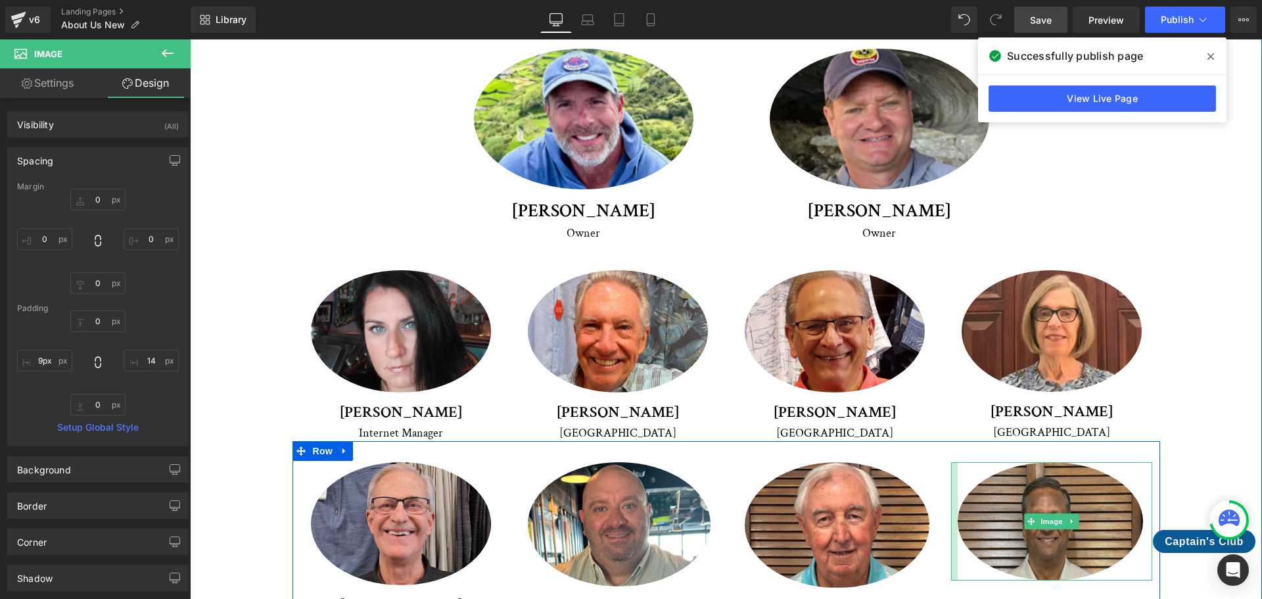
type input "8px"
click at [954, 462] on div "Image" at bounding box center [1051, 521] width 201 height 118
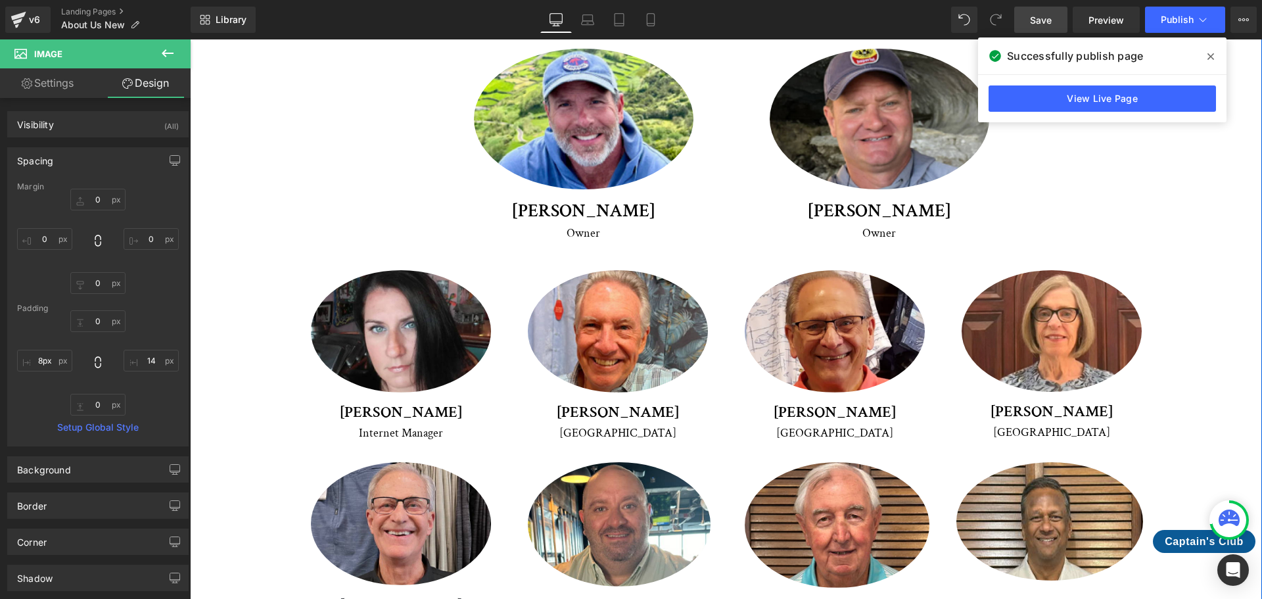
click at [1227, 377] on div "Meet Our Crew Heading We're proud to introduce you to our dedicated team of pro…" at bounding box center [726, 376] width 1072 height 998
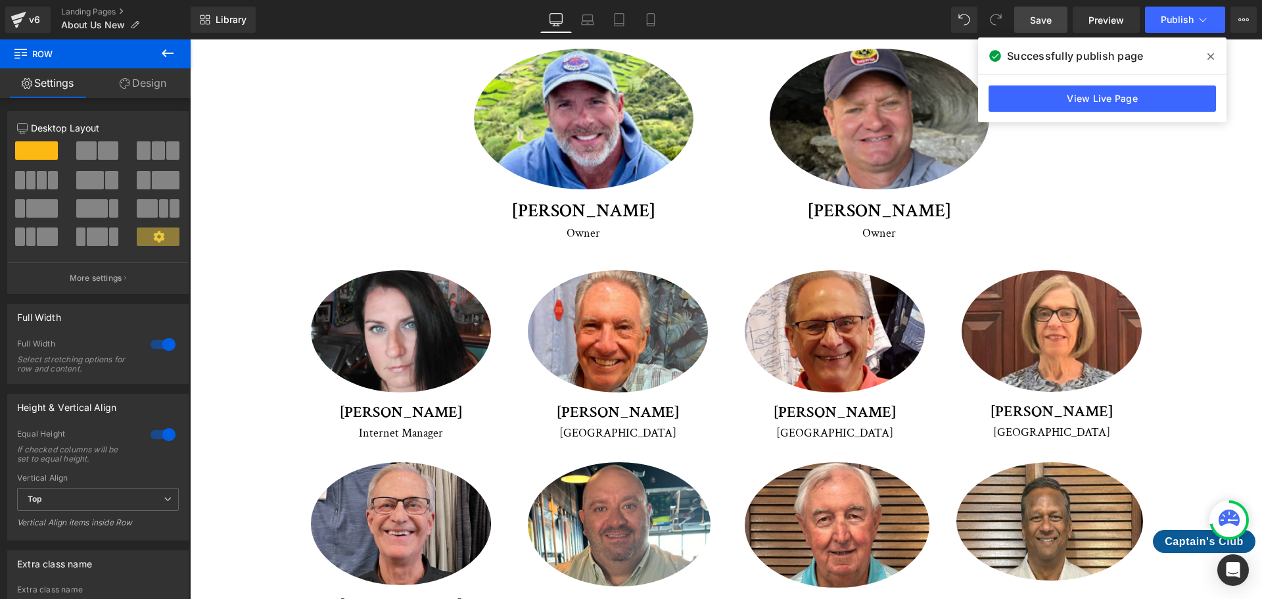
drag, startPoint x: 1367, startPoint y: 60, endPoint x: 1252, endPoint y: 274, distance: 243.2
